Goal: Information Seeking & Learning: Check status

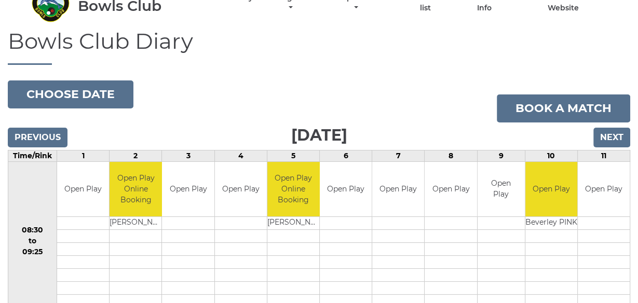
scroll to position [40, 0]
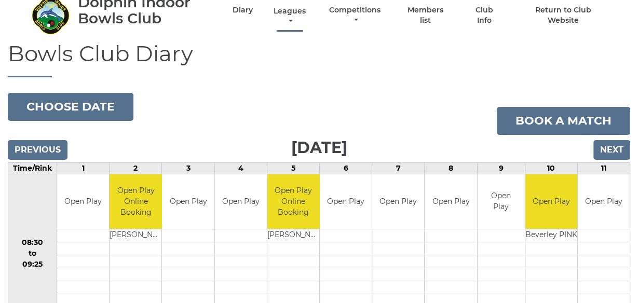
click at [294, 12] on link "Leagues" at bounding box center [289, 16] width 37 height 20
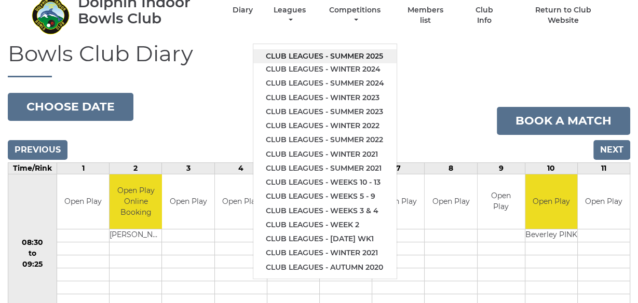
click at [319, 55] on link "Club leagues - Summer 2025" at bounding box center [325, 56] width 143 height 14
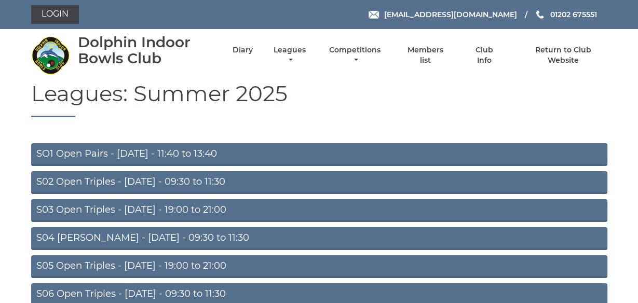
click at [149, 184] on link "S02 Open Triples - [DATE] - 09:30 to 11:30" at bounding box center [319, 182] width 577 height 23
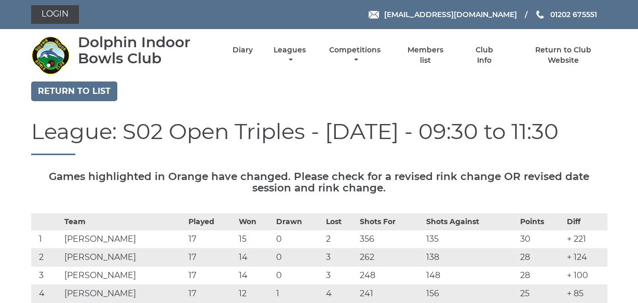
click at [601, 175] on h5 "Games highlighted in Orange have changed. Please check for a revised rink chang…" at bounding box center [319, 182] width 577 height 23
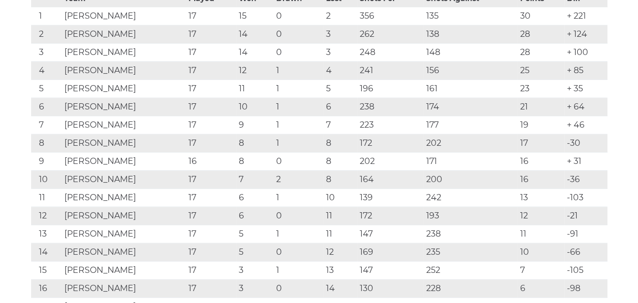
scroll to position [207, 0]
